Goal: Navigation & Orientation: Find specific page/section

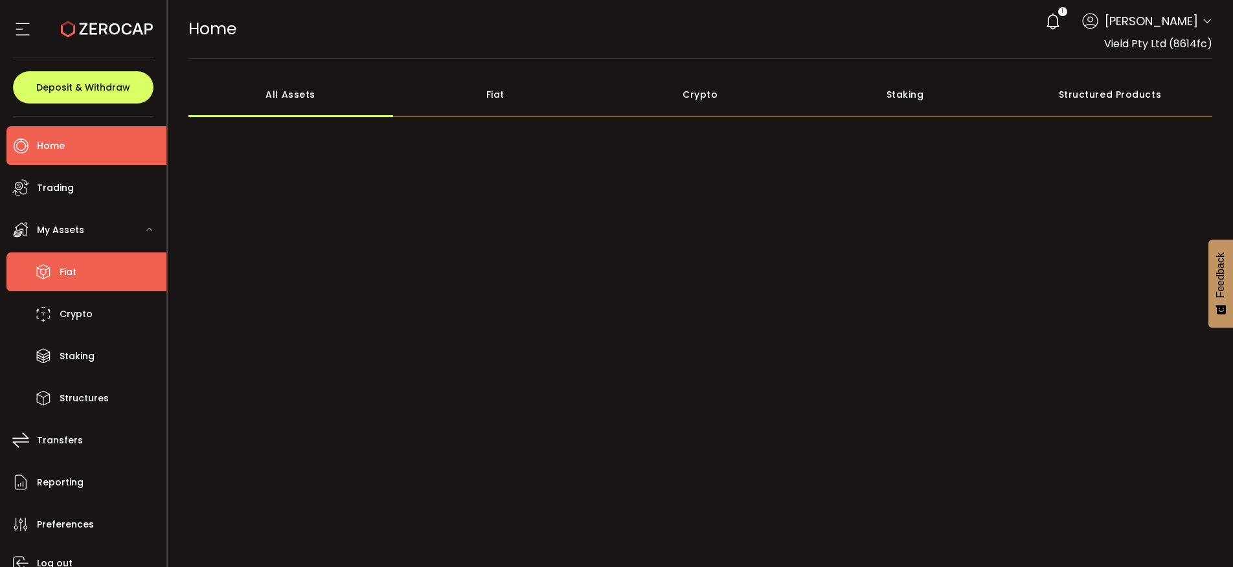
click at [76, 276] on li "Fiat" at bounding box center [86, 271] width 160 height 39
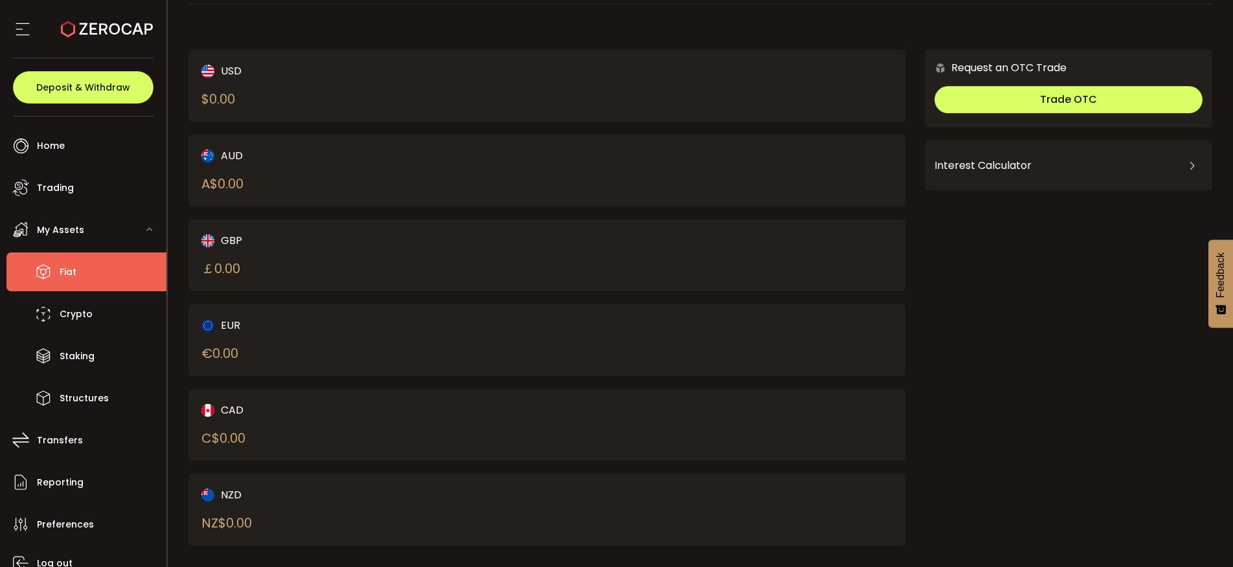
scroll to position [73, 0]
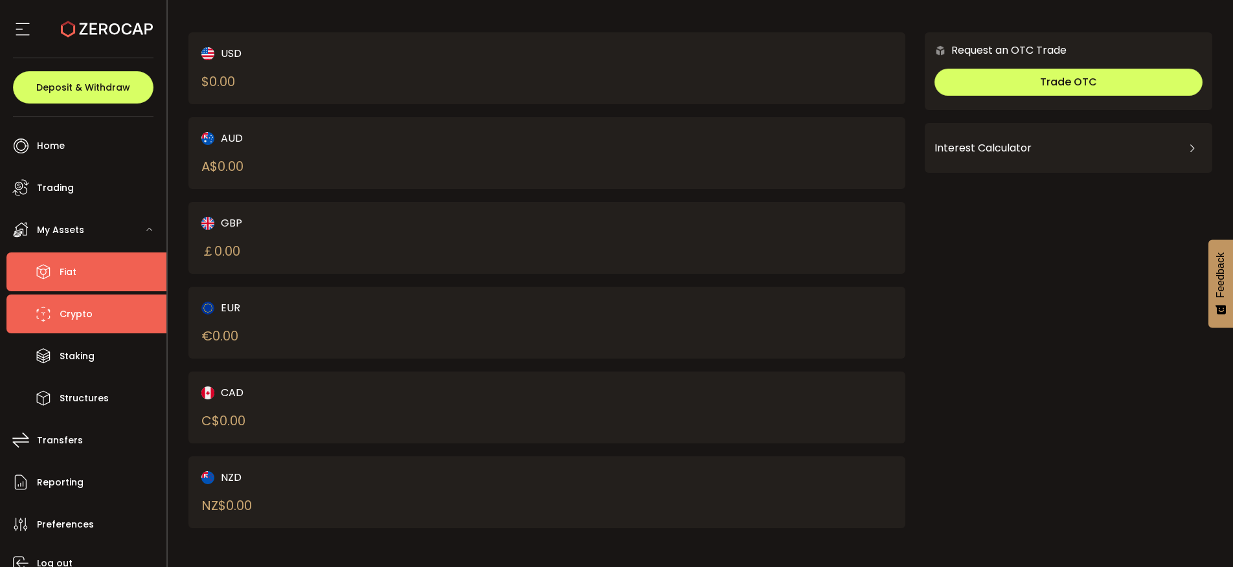
click at [102, 319] on li "Crypto" at bounding box center [86, 314] width 160 height 39
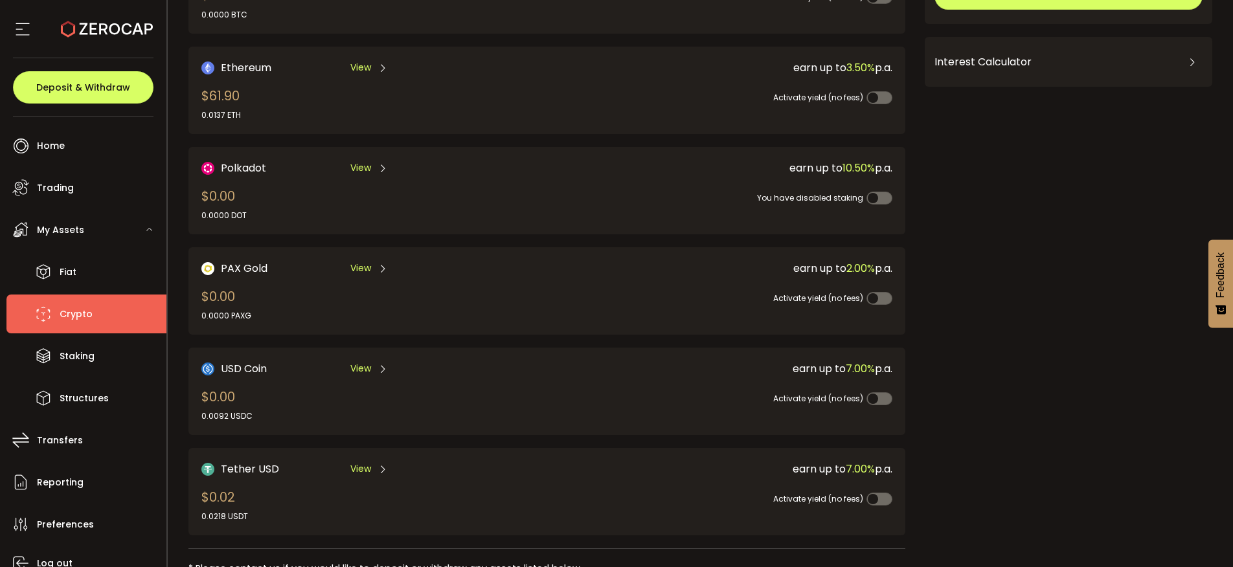
scroll to position [142, 0]
